Goal: Contribute content

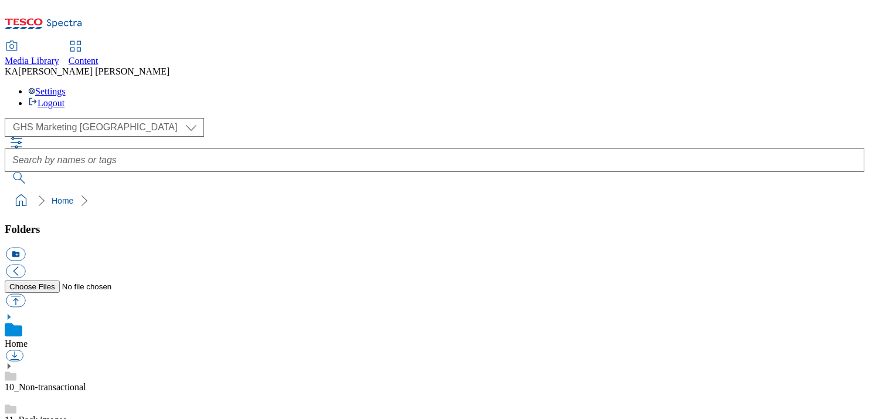
scroll to position [155, 0]
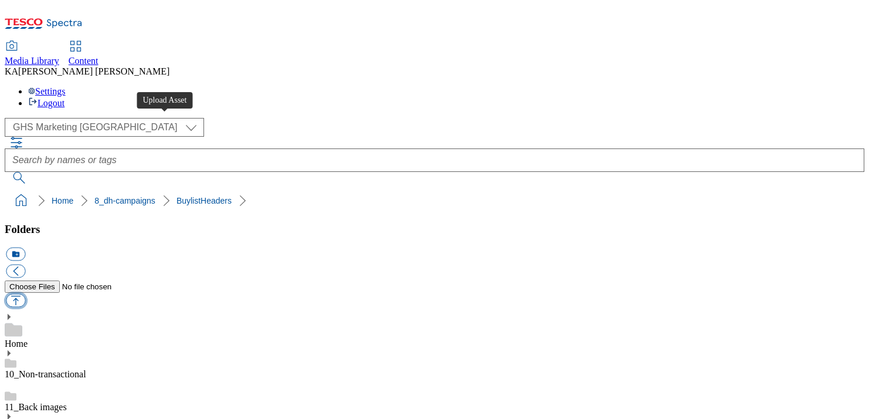
click at [25, 294] on button "button" at bounding box center [15, 300] width 19 height 13
type input "C:\fakepath\1756723547516-ad540949_Branston_LegoBrand_H_1184x333_V1.jpg"
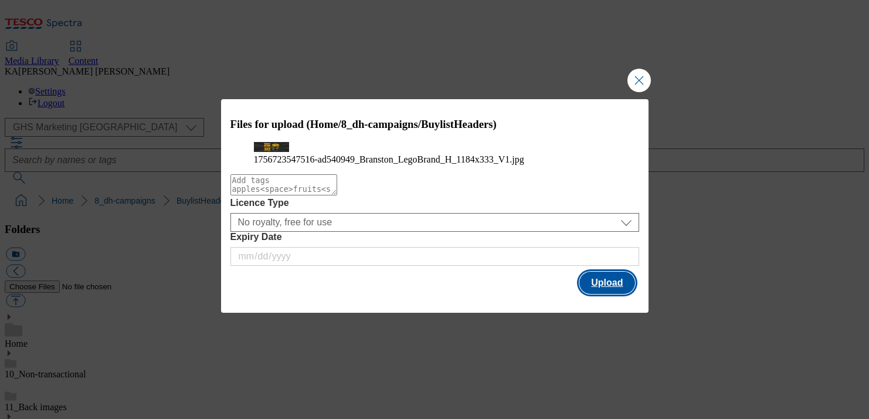
click at [600, 294] on button "Upload" at bounding box center [607, 283] width 55 height 22
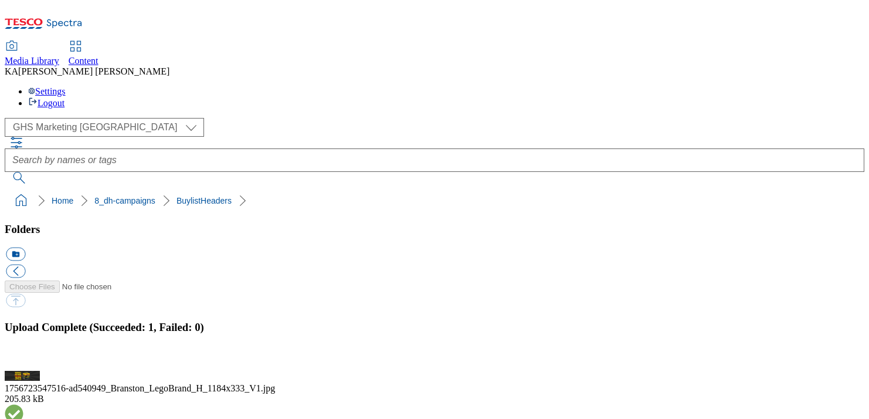
click at [23, 358] on button "button" at bounding box center [15, 363] width 18 height 11
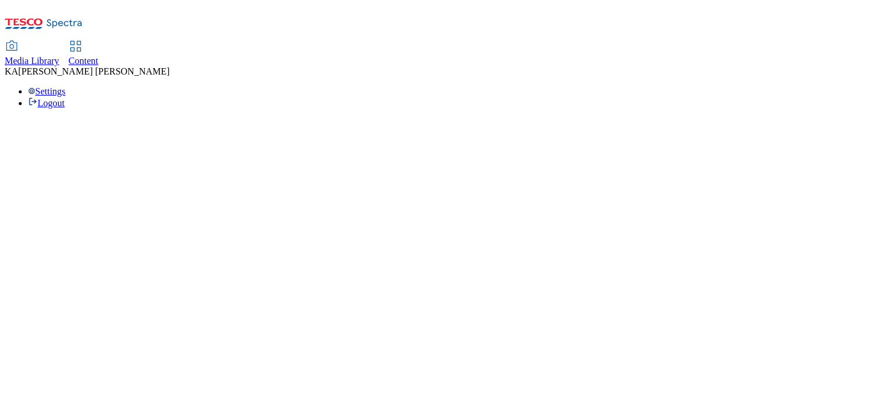
select select "ghs-[GEOGRAPHIC_DATA]"
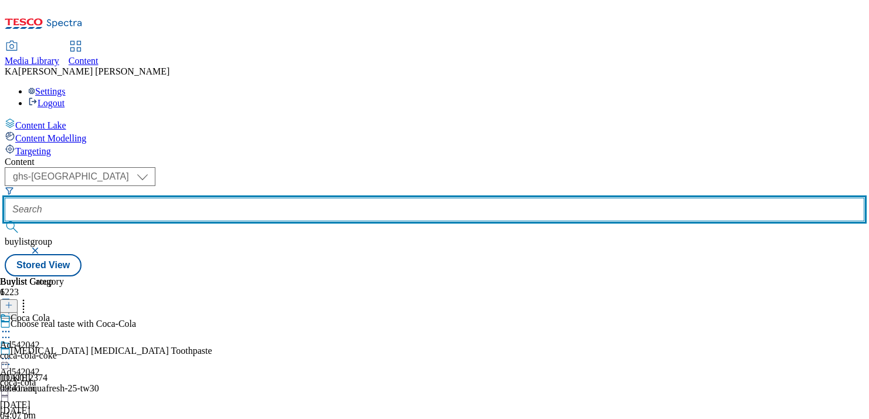
click at [276, 198] on input "text" at bounding box center [435, 209] width 860 height 23
paste input "princes-branston-25tw29"
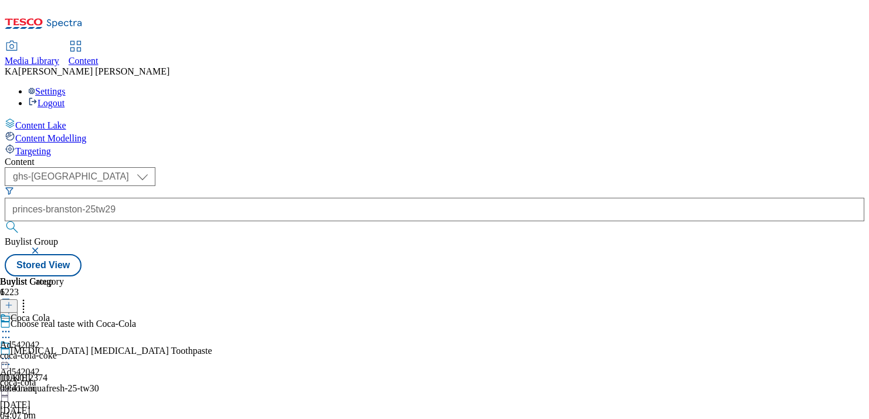
click at [42, 247] on button "button" at bounding box center [37, 250] width 12 height 7
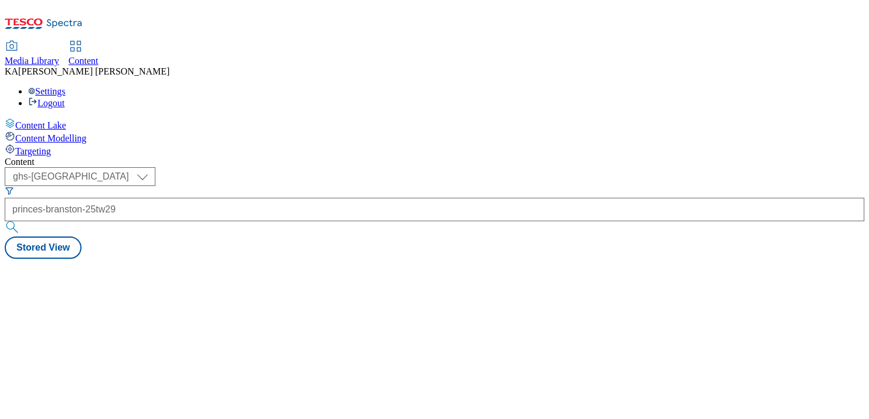
click at [431, 157] on div "Content ( optional ) ghs-roi ghs-uk ghs-uk princes-branston-25tw29 Stored View" at bounding box center [435, 208] width 860 height 102
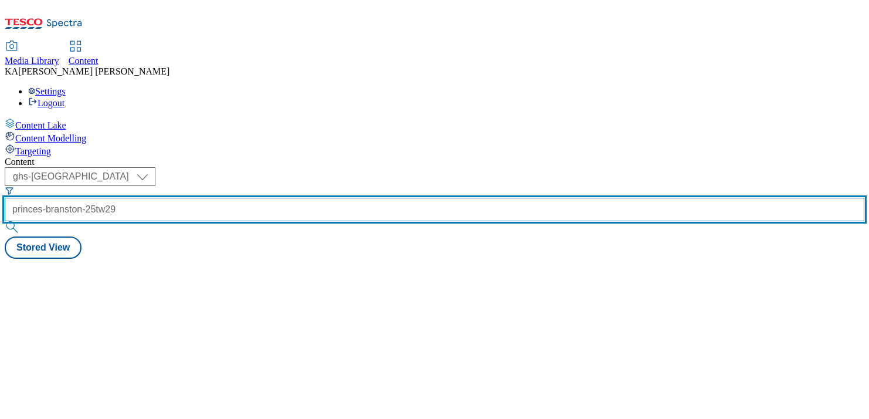
click at [310, 198] on input "princes-branston-25tw29" at bounding box center [435, 209] width 860 height 23
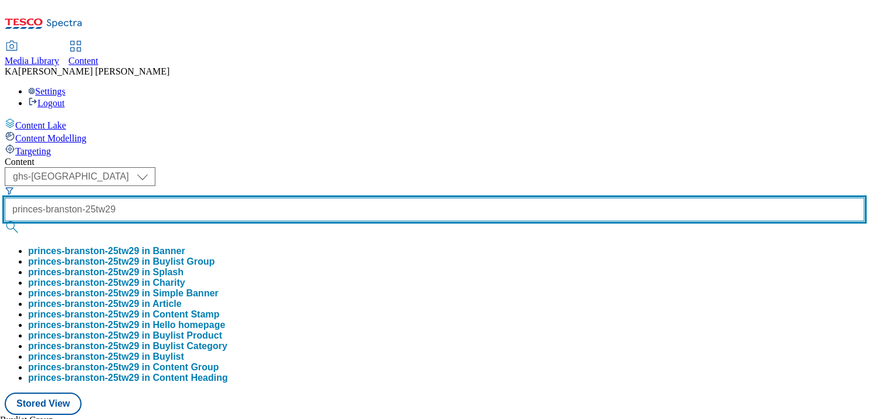
type input "princes-branstn-25tw29"
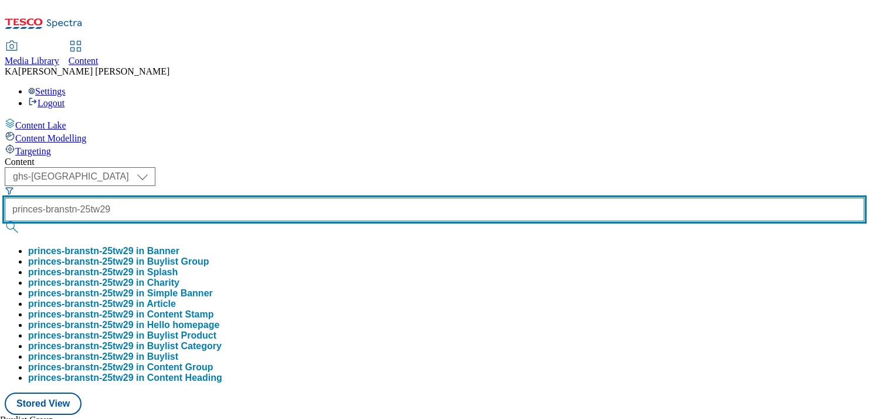
click at [300, 198] on input "princes-branstn-25tw29" at bounding box center [435, 209] width 860 height 23
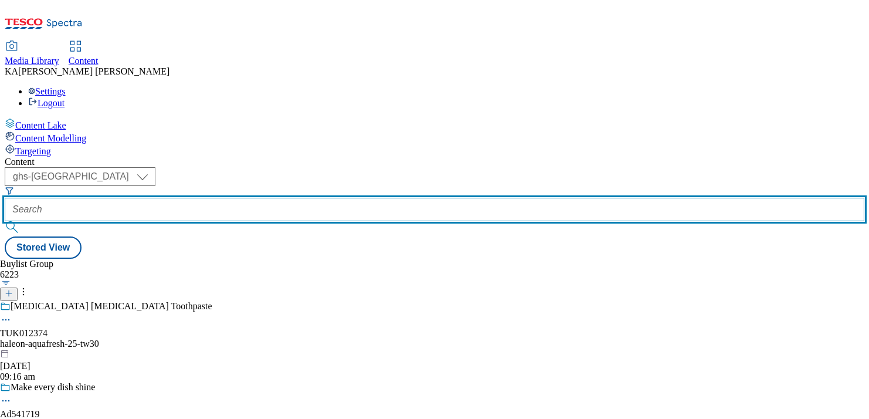
paste input "princes-branston-25tw29"
type input "princes-branston-25tw29"
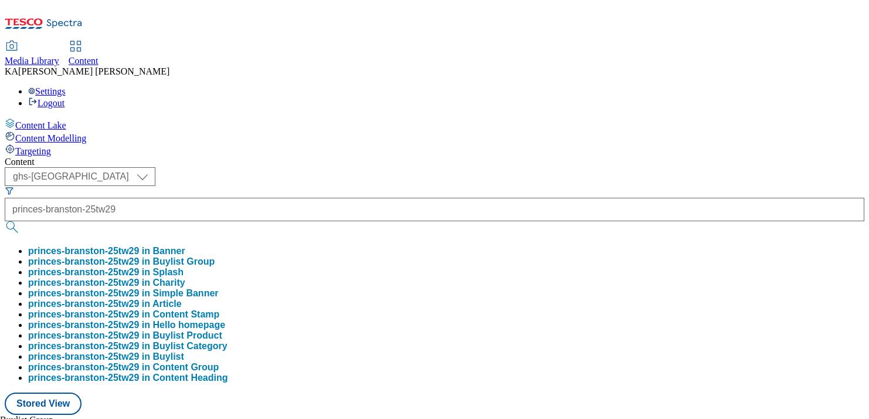
click at [215, 256] on button "princes-branston-25tw29 in Buylist Group" at bounding box center [121, 261] width 187 height 11
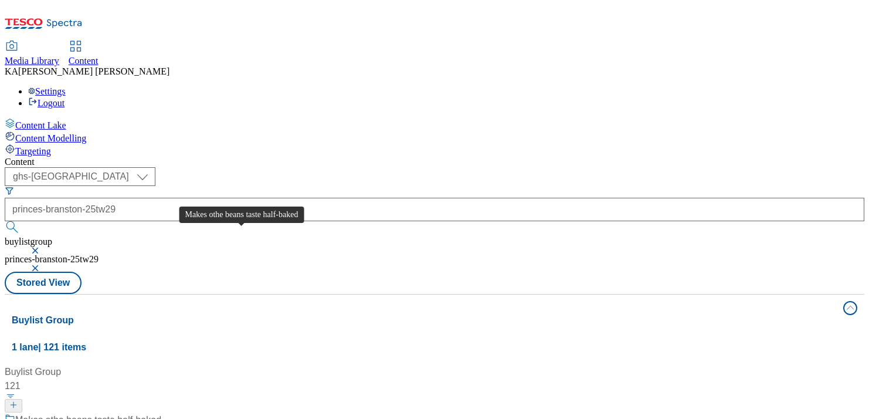
click at [161, 413] on div "Makes othe beans taste half-baked" at bounding box center [88, 420] width 146 height 14
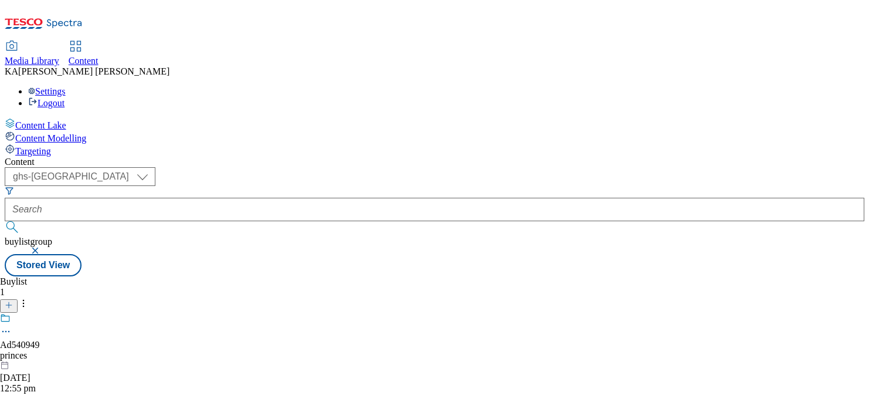
click at [12, 326] on icon at bounding box center [6, 332] width 12 height 12
click at [435, 276] on div "Buylist 1 Edit Copy Move Reporting Preview Un-preview Open Preview Url Publish …" at bounding box center [435, 276] width 860 height 0
click at [191, 276] on div "Buylist 1 Ad540949 princes 1 Sept 2025 12:55 pm" at bounding box center [435, 276] width 860 height 0
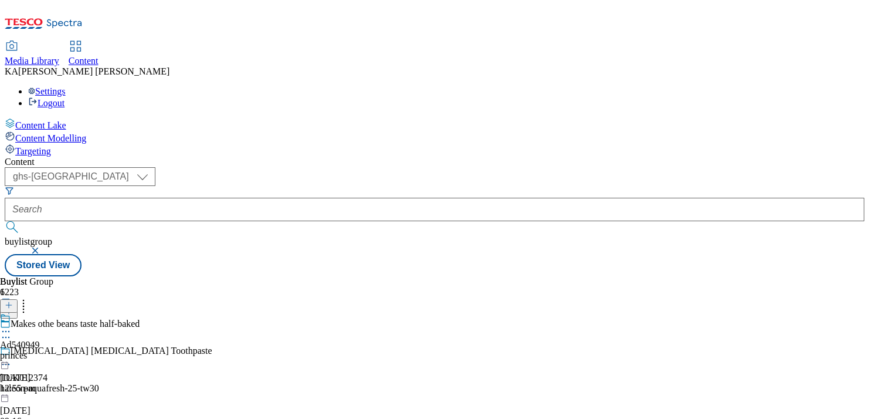
click at [7, 331] on circle at bounding box center [6, 332] width 2 height 2
click at [50, 352] on span "Edit" at bounding box center [42, 356] width 13 height 9
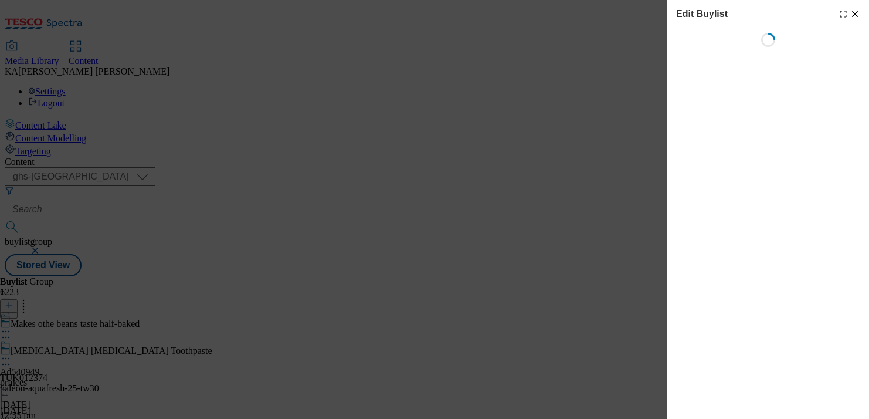
select select "tactical"
select select "supplier funded short term 1-3 weeks"
select select "dunnhumby"
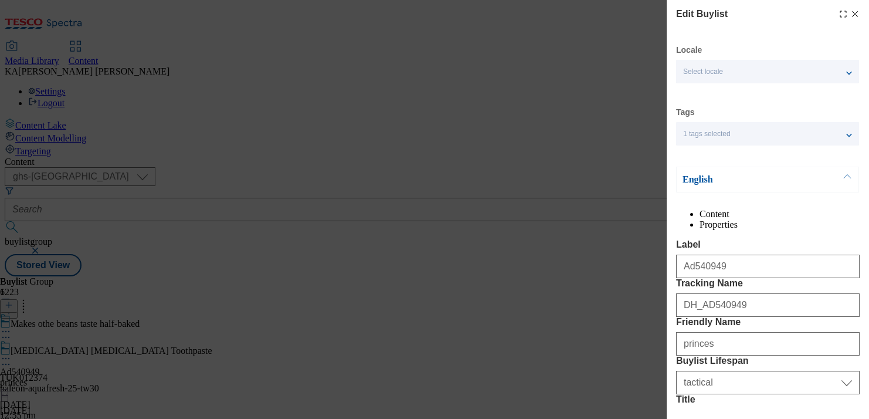
select select "Banner"
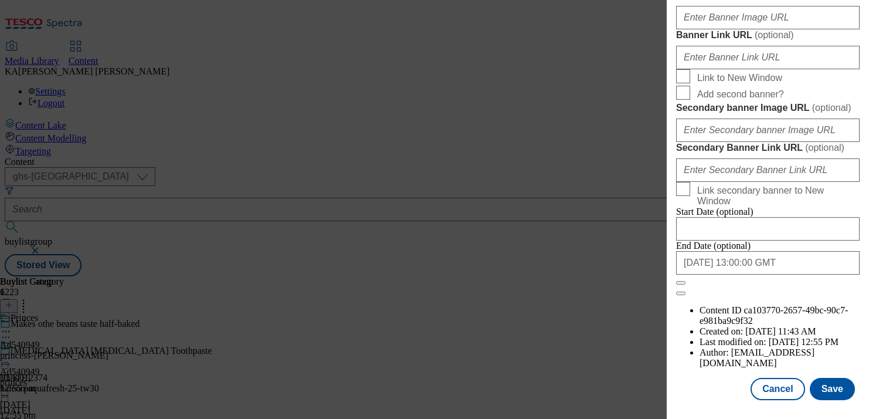
scroll to position [1071, 0]
click at [725, 29] on input "Banner Image URL ( optional )" at bounding box center [768, 17] width 184 height 23
paste input "https://digitalcontent.api.tesco.com/v2/media/ghs-mktg/69b98025-f1a1-4103-aff7-…"
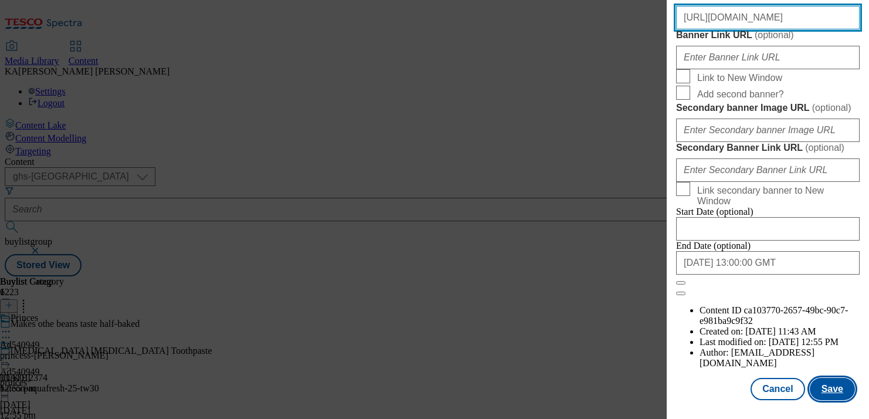
type input "https://digitalcontent.api.tesco.com/v2/media/ghs-mktg/69b98025-f1a1-4103-aff7-…"
click at [834, 380] on button "Save" at bounding box center [832, 389] width 45 height 22
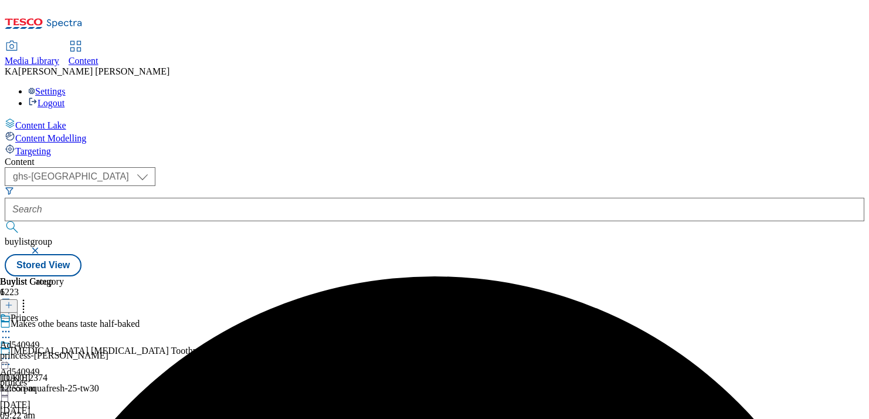
click at [12, 353] on icon at bounding box center [6, 359] width 12 height 12
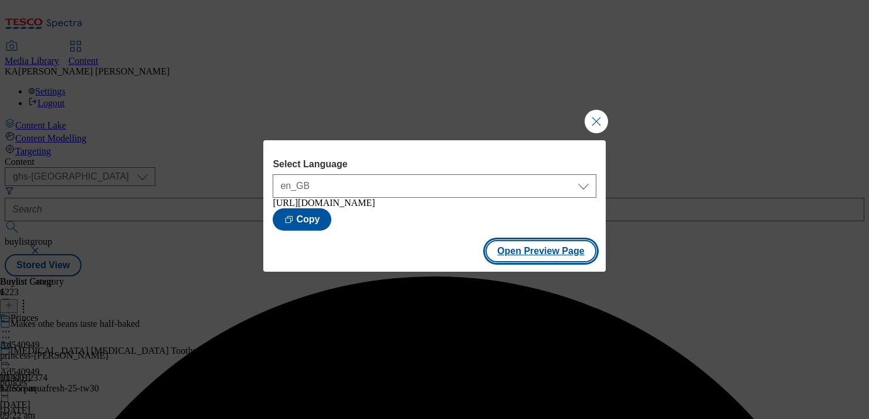
click at [540, 252] on button "Open Preview Page" at bounding box center [541, 251] width 111 height 22
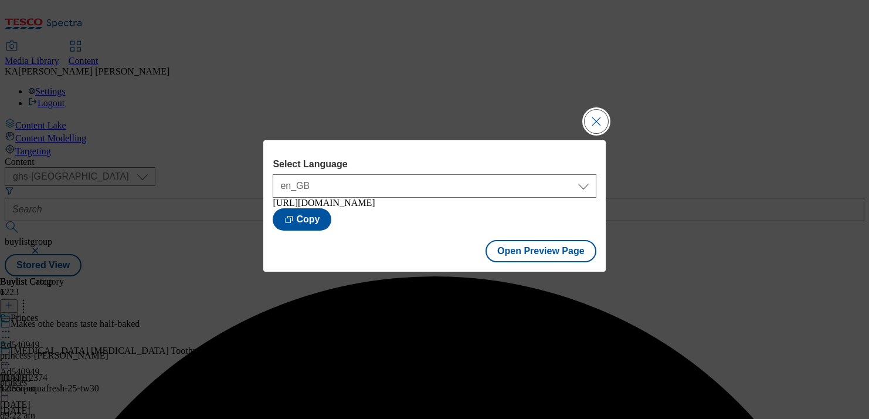
click at [598, 114] on button "Close Modal" at bounding box center [596, 121] width 23 height 23
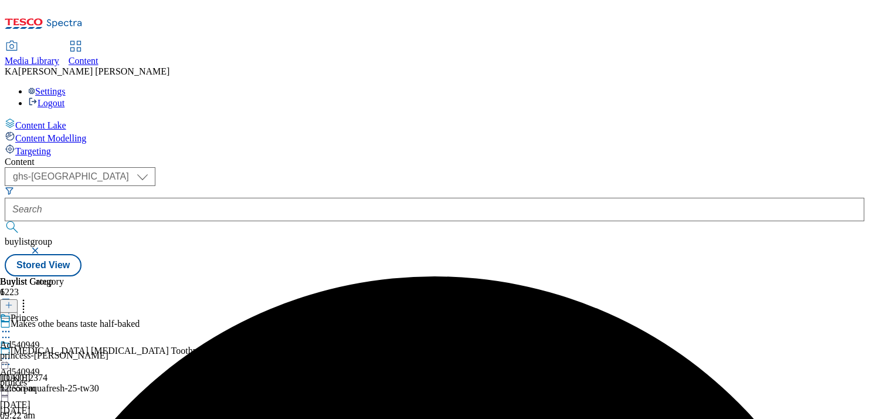
click at [7, 358] on circle at bounding box center [6, 359] width 2 height 2
